Goal: Complete application form: Complete application form

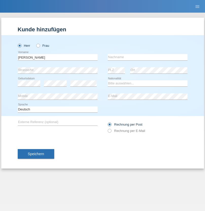
type input "[PERSON_NAME]"
click at [147, 57] on input "text" at bounding box center [148, 57] width 80 height 6
type input "Gutaj"
select select "CH"
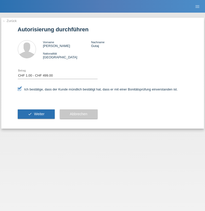
select select "1"
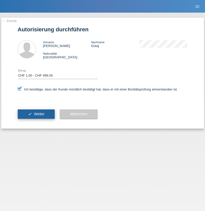
click at [36, 114] on span "Weiter" at bounding box center [39, 114] width 10 height 4
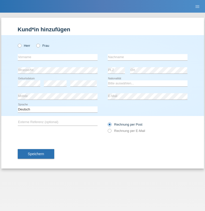
radio input "true"
click at [57, 57] on input "text" at bounding box center [58, 57] width 80 height 6
type input "[PERSON_NAME]"
click at [147, 57] on input "text" at bounding box center [148, 57] width 80 height 6
type input "Schuster"
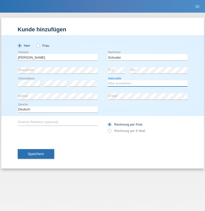
select select "CH"
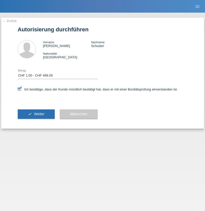
select select "1"
click at [36, 114] on span "Weiter" at bounding box center [39, 114] width 10 height 4
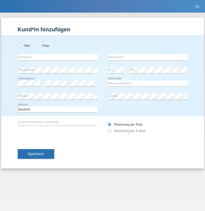
radio input "true"
click at [57, 57] on input "text" at bounding box center [58, 57] width 80 height 6
type input "Dario"
click at [147, 57] on input "text" at bounding box center [148, 57] width 80 height 6
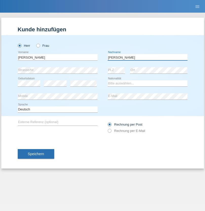
type input "Santos"
select select "CH"
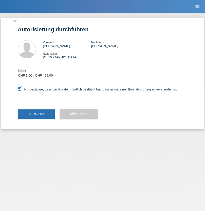
select select "1"
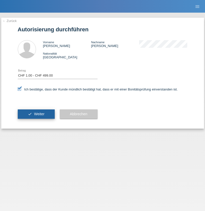
click at [36, 114] on span "Weiter" at bounding box center [39, 114] width 10 height 4
